Goal: Navigation & Orientation: Find specific page/section

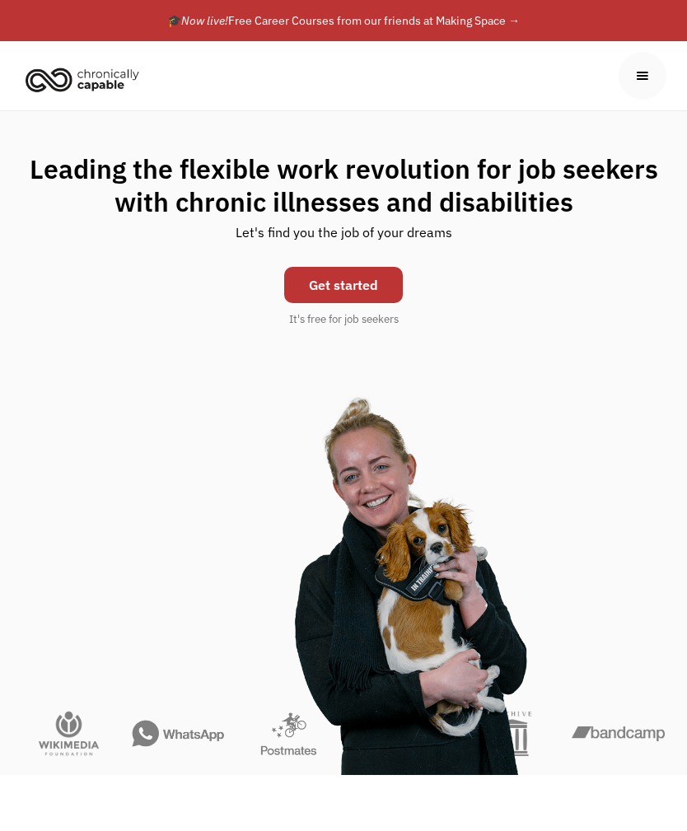
click at [365, 283] on link "Get started" at bounding box center [343, 285] width 119 height 36
click at [378, 290] on link "Get started" at bounding box center [343, 285] width 119 height 36
click at [642, 88] on div at bounding box center [643, 76] width 48 height 48
click at [645, 76] on div at bounding box center [643, 76] width 18 height 18
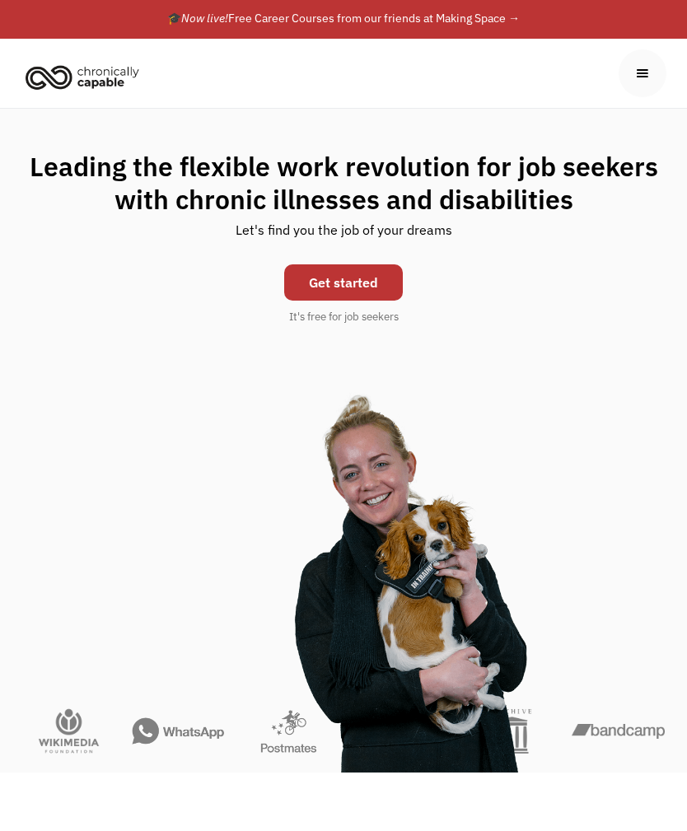
scroll to position [2, 0]
click at [375, 286] on link "Get started" at bounding box center [343, 282] width 119 height 36
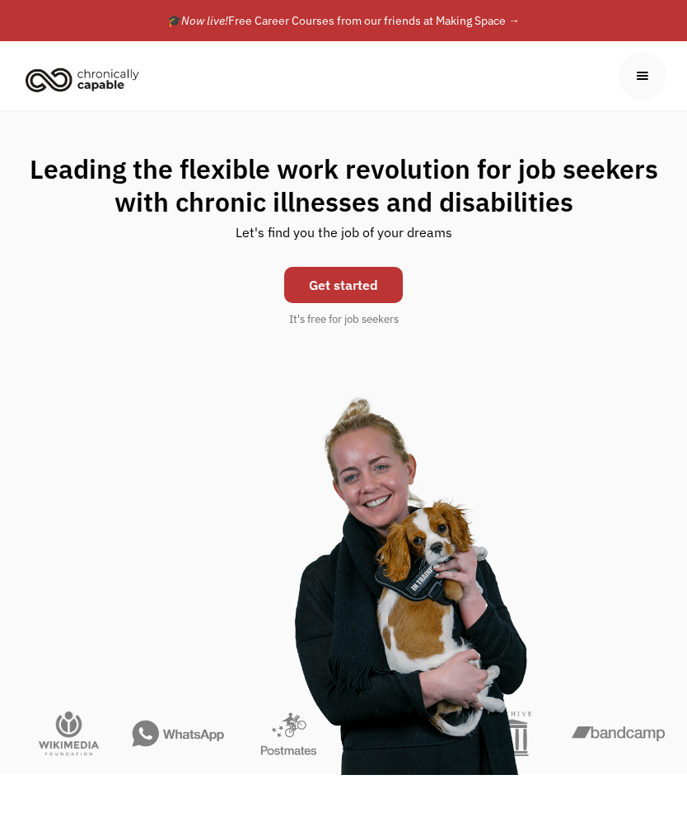
click at [374, 282] on link "Get started" at bounding box center [343, 285] width 119 height 36
click at [372, 293] on link "Get started" at bounding box center [343, 285] width 119 height 36
click at [371, 289] on link "Get started" at bounding box center [343, 285] width 119 height 36
click at [377, 288] on link "Get started" at bounding box center [343, 285] width 119 height 36
click at [376, 284] on link "Get started" at bounding box center [343, 285] width 119 height 36
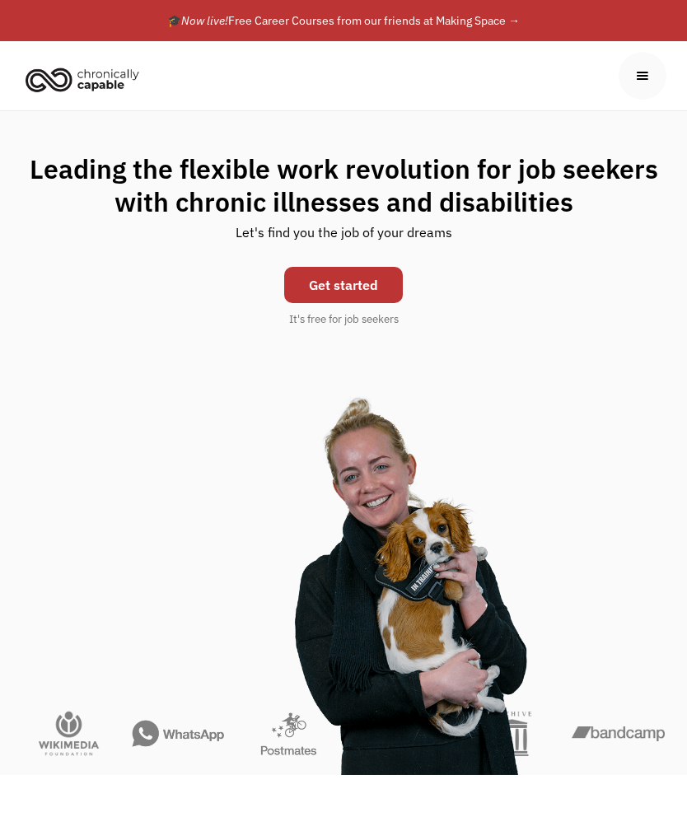
click at [369, 292] on link "Get started" at bounding box center [343, 285] width 119 height 36
